Goal: Task Accomplishment & Management: Use online tool/utility

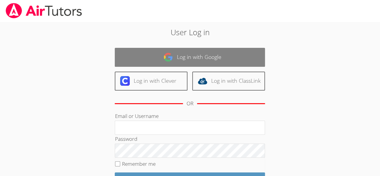
click at [180, 60] on link "Log in with Google" at bounding box center [190, 57] width 150 height 19
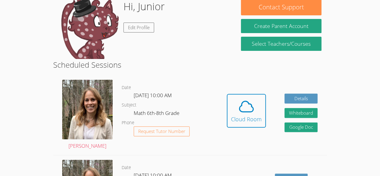
scroll to position [60, 0]
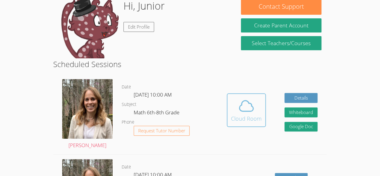
click at [236, 110] on span at bounding box center [246, 105] width 31 height 17
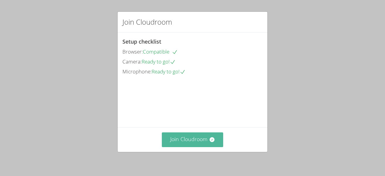
click at [198, 137] on button "Join Cloudroom" at bounding box center [193, 139] width 62 height 15
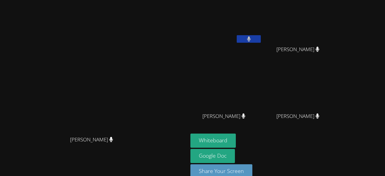
click at [104, 95] on video at bounding box center [94, 81] width 90 height 103
click at [236, 140] on button "Whiteboard" at bounding box center [212, 141] width 45 height 14
drag, startPoint x: 385, startPoint y: 101, endPoint x: 385, endPoint y: 110, distance: 9.0
click at [385, 110] on div "Sandra Davis Sandra Davis Junior Sainteliat Witchel Thelusma Witchel Thelusma D…" at bounding box center [192, 88] width 385 height 176
click at [76, 51] on video at bounding box center [93, 81] width 183 height 103
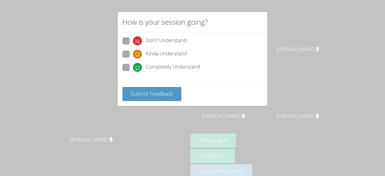
click at [164, 63] on span "Completely Understand" at bounding box center [173, 67] width 54 height 9
click at [138, 64] on input "Completely Understand" at bounding box center [135, 66] width 5 height 5
radio input "true"
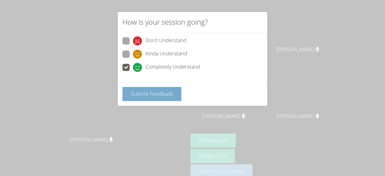
click at [152, 93] on span "Submit Feedback" at bounding box center [152, 93] width 42 height 7
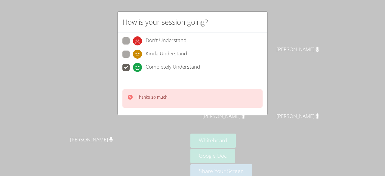
click at [152, 93] on div "Thanks so much!" at bounding box center [192, 98] width 140 height 18
click at [239, 120] on div "How is your session going? Don't Understand Kinda Understand Completely Underst…" at bounding box center [192, 88] width 385 height 176
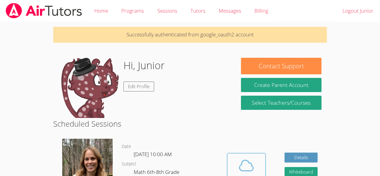
click at [238, 166] on icon at bounding box center [246, 165] width 17 height 17
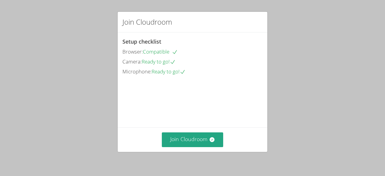
click at [186, 126] on video at bounding box center [167, 103] width 90 height 45
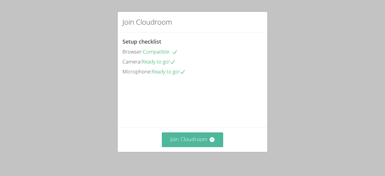
click at [184, 136] on button "Join Cloudroom" at bounding box center [193, 139] width 62 height 15
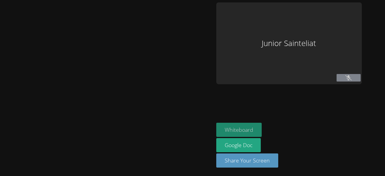
click at [229, 129] on button "Whiteboard" at bounding box center [238, 130] width 45 height 14
